Goal: Find contact information: Find contact information

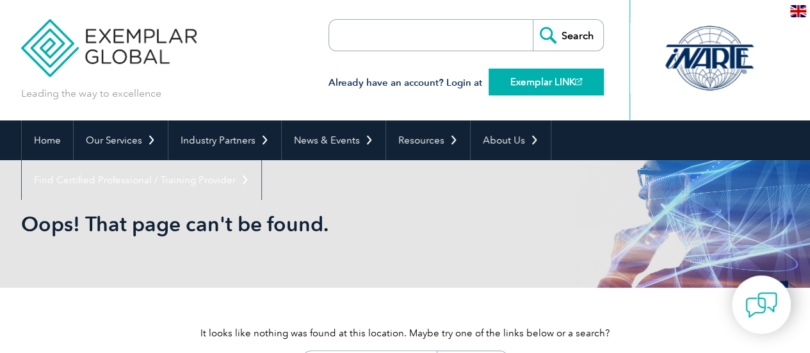
click at [524, 80] on link "Exemplar LINK" at bounding box center [546, 82] width 115 height 27
click at [106, 49] on img at bounding box center [109, 38] width 176 height 77
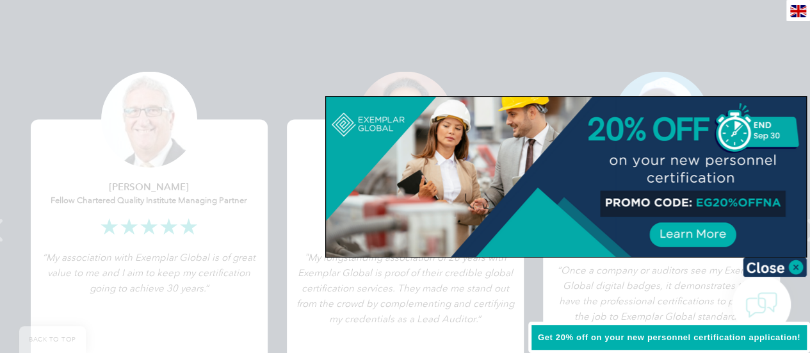
scroll to position [2882, 0]
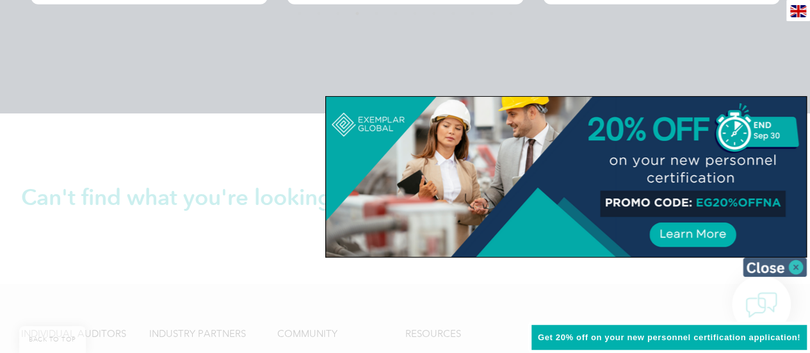
click at [790, 264] on img at bounding box center [775, 266] width 64 height 19
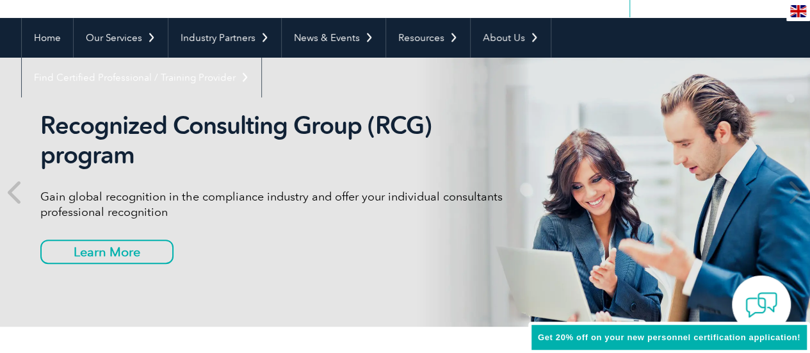
scroll to position [97, 0]
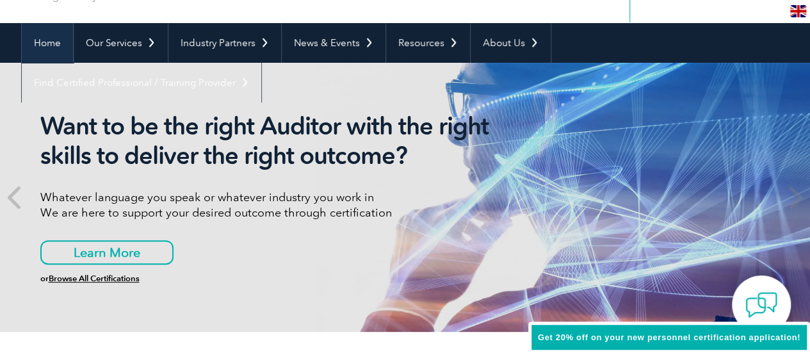
click at [36, 33] on link "Home" at bounding box center [47, 43] width 51 height 40
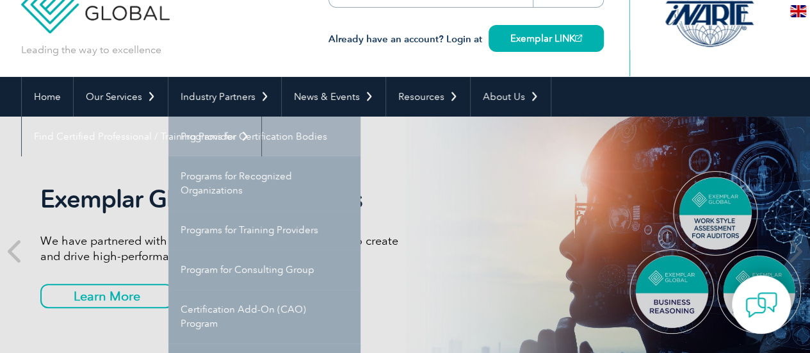
scroll to position [64, 0]
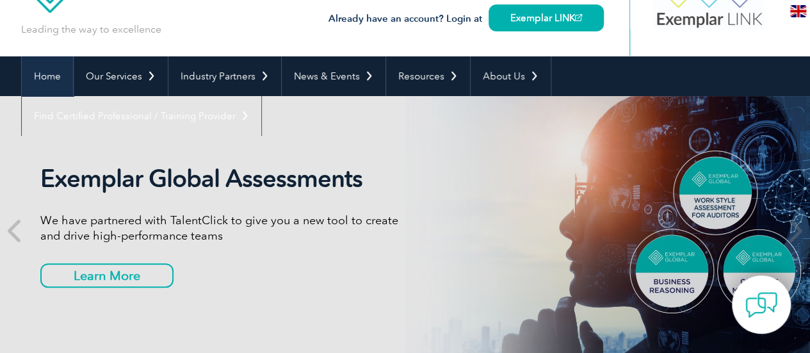
click at [58, 81] on link "Home" at bounding box center [47, 76] width 51 height 40
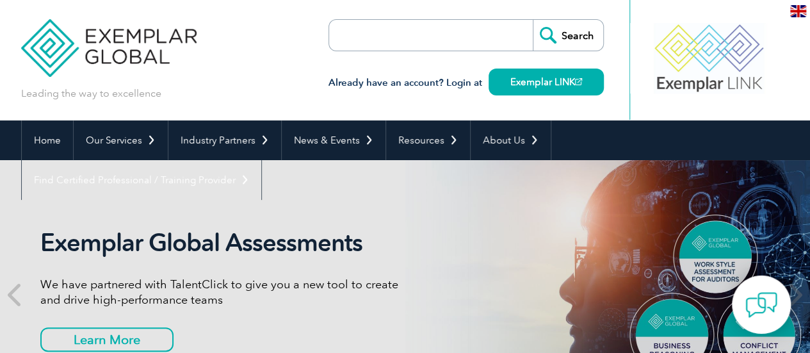
click at [165, 37] on img at bounding box center [109, 38] width 176 height 77
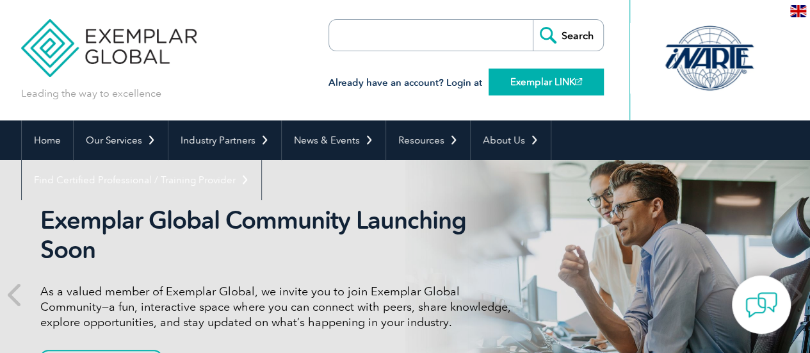
click at [535, 85] on link "Exemplar LINK" at bounding box center [546, 82] width 115 height 27
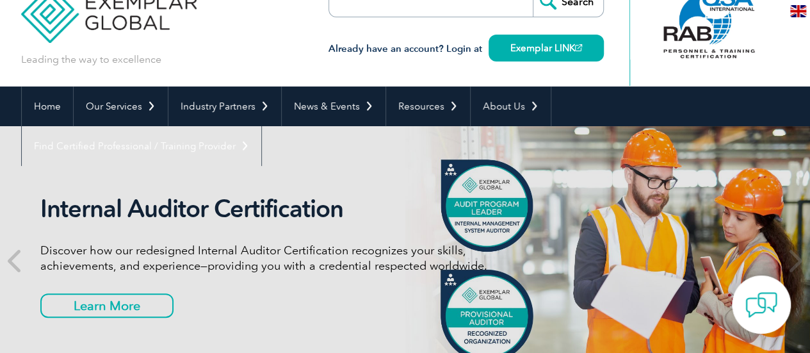
scroll to position [12, 0]
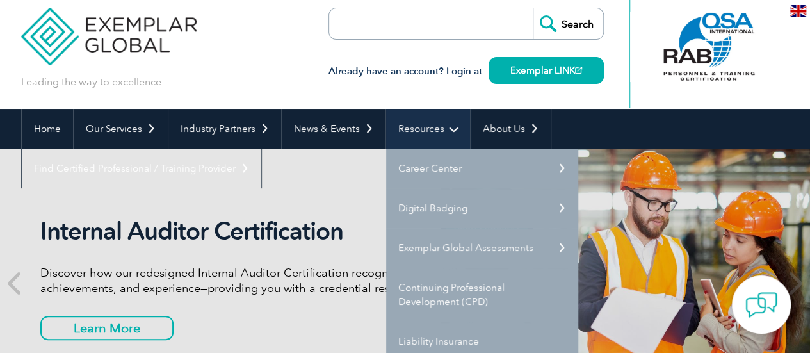
click at [448, 134] on link "Resources" at bounding box center [428, 129] width 84 height 40
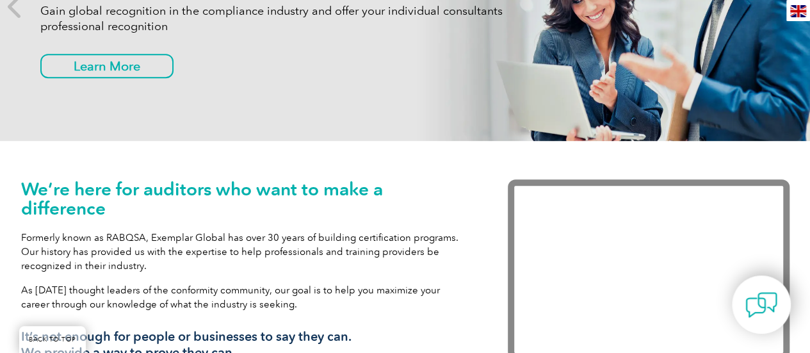
scroll to position [128, 0]
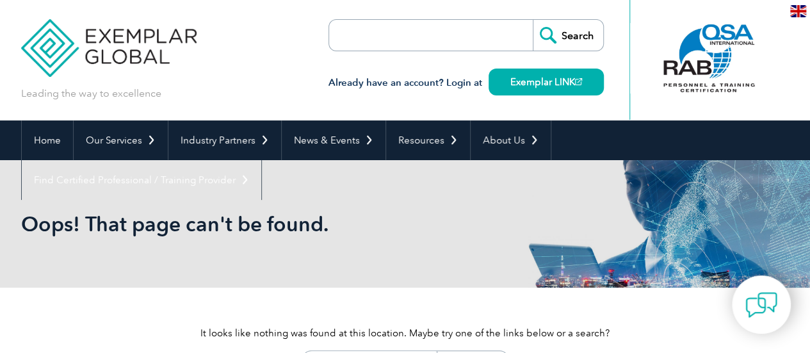
click at [458, 83] on h3 "Already have an account? Login at Exemplar LINK" at bounding box center [466, 83] width 275 height 16
click at [426, 83] on h3 "Already have an account? Login at Exemplar LINK" at bounding box center [466, 83] width 275 height 16
click at [404, 83] on h3 "Already have an account? Login at Exemplar LINK" at bounding box center [466, 83] width 275 height 16
click at [346, 81] on h3 "Already have an account? Login at Exemplar LINK" at bounding box center [466, 83] width 275 height 16
click at [358, 79] on h3 "Already have an account? Login at Exemplar LINK" at bounding box center [466, 83] width 275 height 16
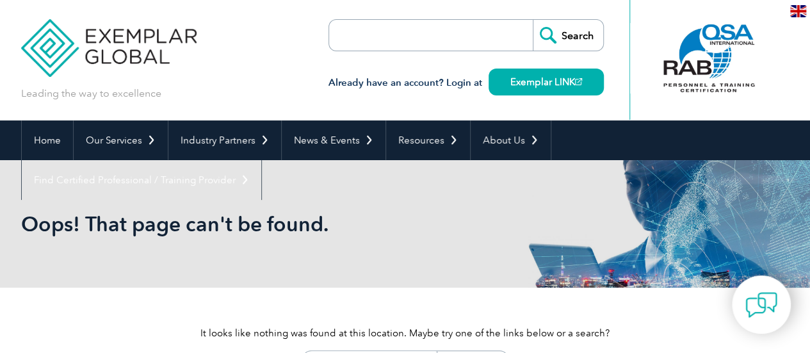
click at [142, 88] on p "Leading the way to excellence" at bounding box center [91, 93] width 140 height 14
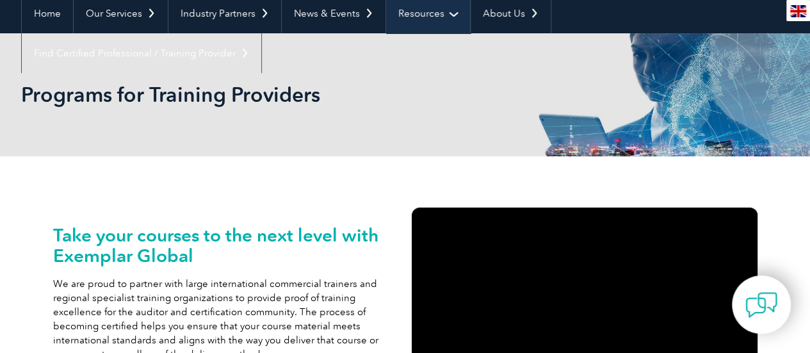
scroll to position [128, 0]
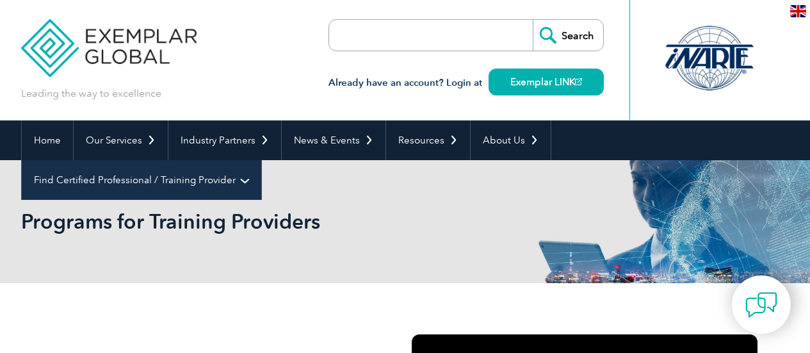
scroll to position [114, 0]
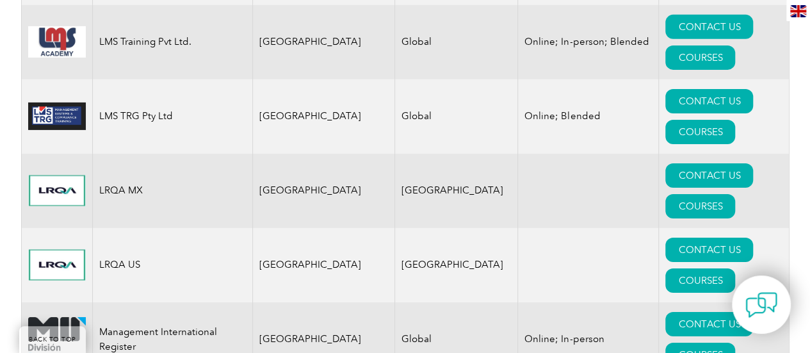
scroll to position [11817, 0]
